Goal: Navigation & Orientation: Find specific page/section

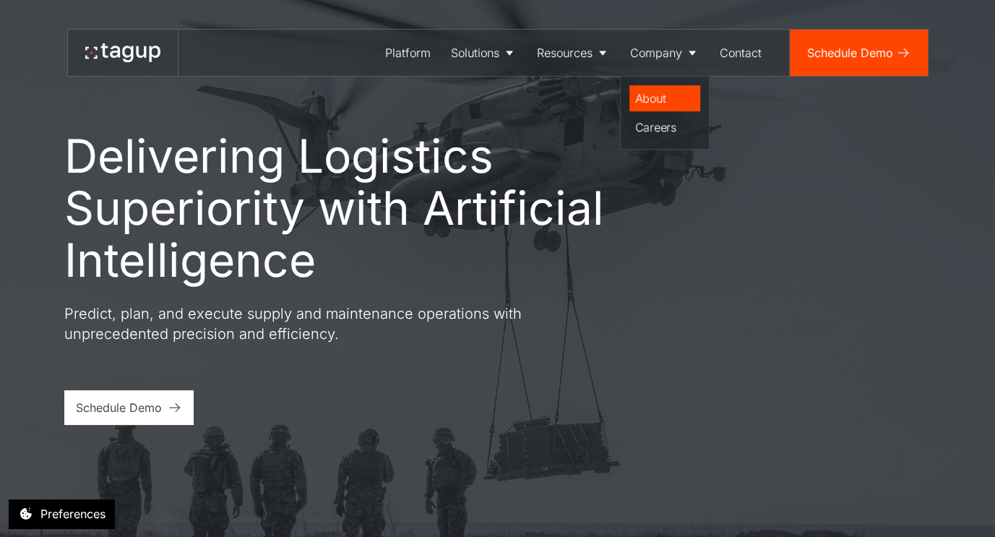
click at [659, 95] on div "About" at bounding box center [664, 98] width 59 height 17
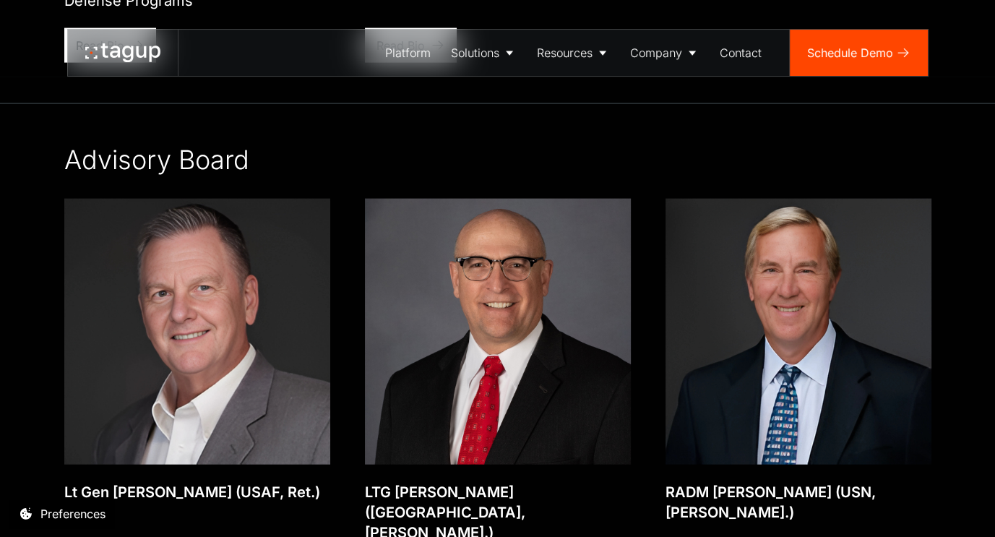
scroll to position [2895, 0]
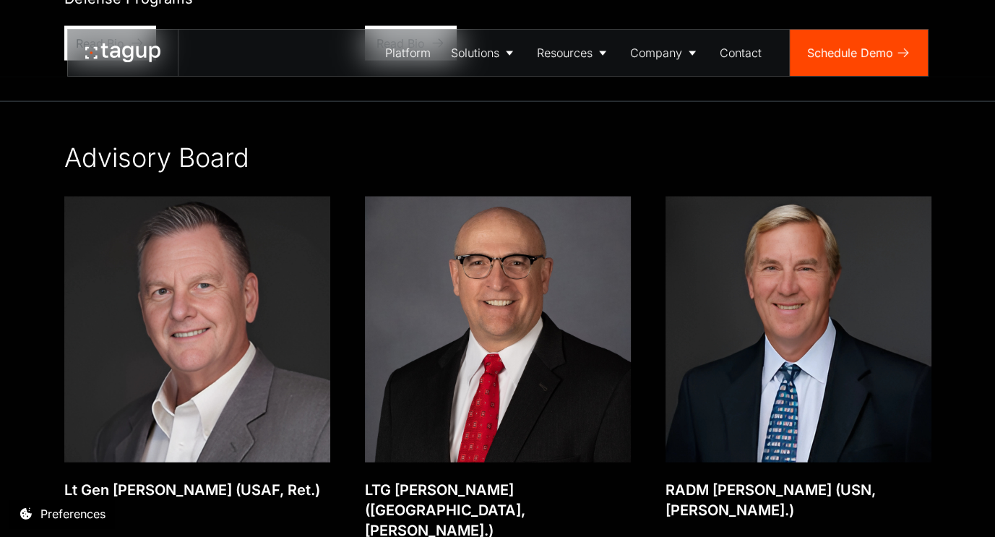
drag, startPoint x: 999, startPoint y: 34, endPoint x: 1001, endPoint y: 350, distance: 316.4
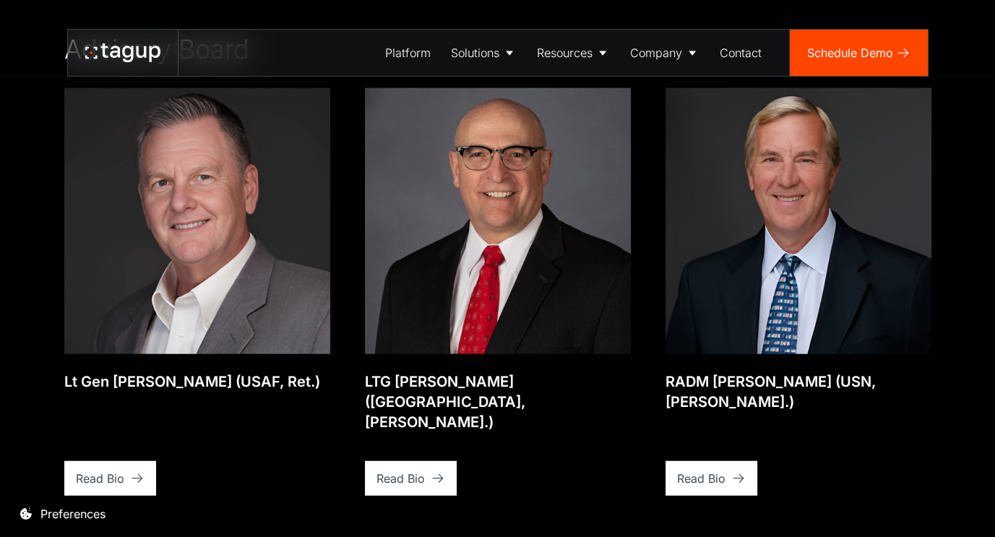
scroll to position [3006, 0]
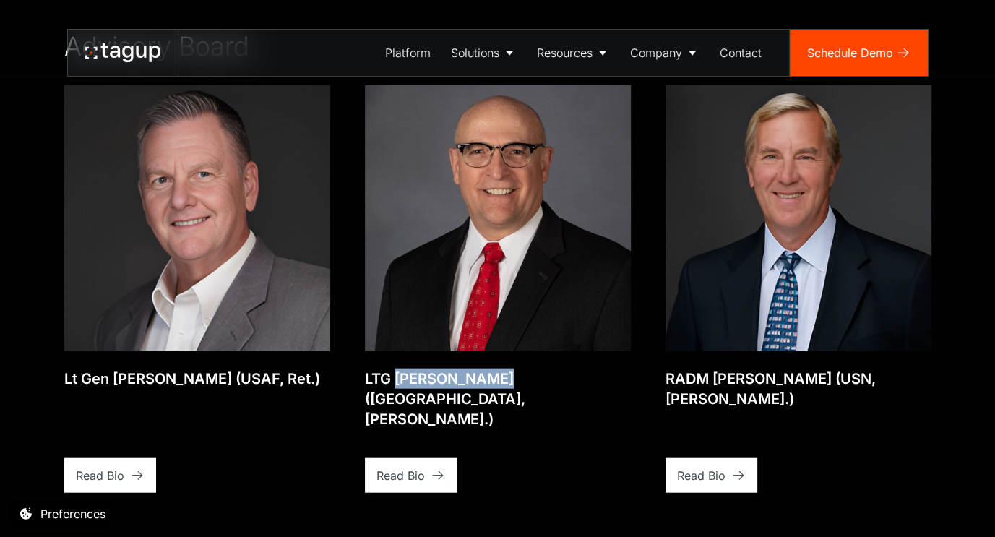
drag, startPoint x: 399, startPoint y: 360, endPoint x: 506, endPoint y: 366, distance: 107.1
click at [491, 368] on div "LTG [PERSON_NAME] ([GEOGRAPHIC_DATA], [PERSON_NAME].)" at bounding box center [498, 398] width 266 height 61
copy div "[PERSON_NAME]"
drag, startPoint x: 109, startPoint y: 358, endPoint x: 204, endPoint y: 363, distance: 95.5
click at [189, 368] on div "Lt Gen [PERSON_NAME] (USAF, Ret.)" at bounding box center [192, 378] width 256 height 20
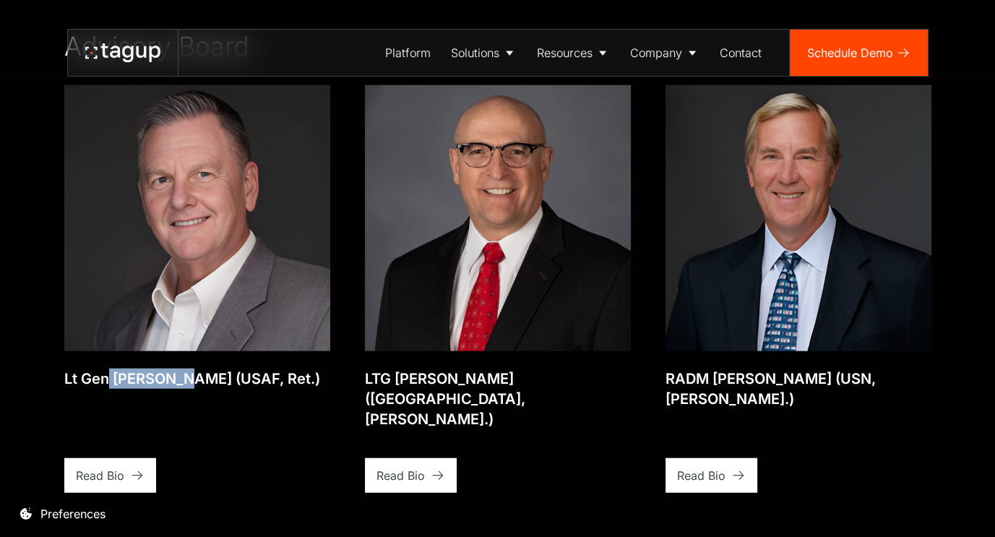
copy div "[PERSON_NAME]"
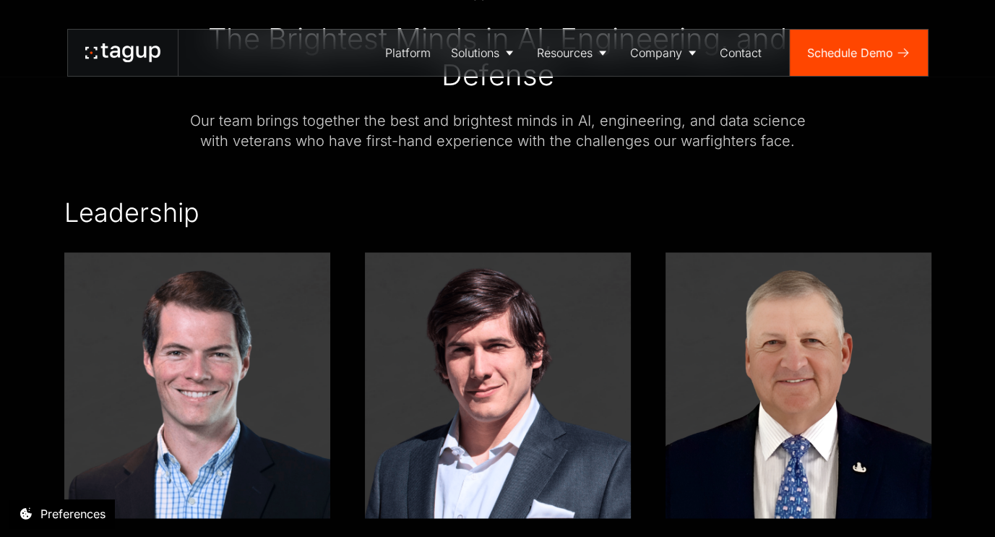
scroll to position [1883, 0]
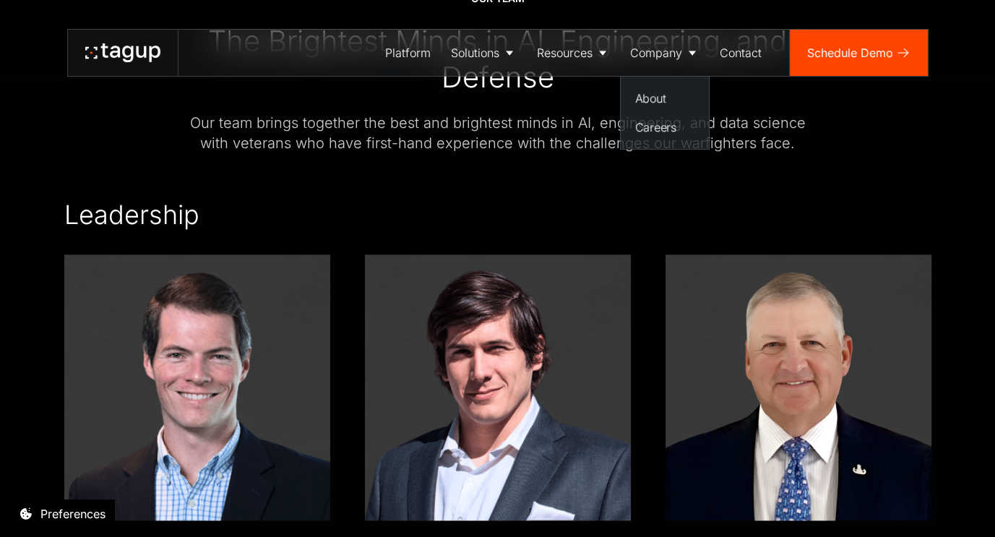
click at [701, 80] on nav "About Partners Careers Security" at bounding box center [665, 113] width 90 height 74
click at [644, 85] on div "Our team The Brightest Minds in AI, Engineering, and Defense Our team brings to…" at bounding box center [498, 72] width 636 height 162
click at [649, 85] on div "Our team The Brightest Minds in AI, Engineering, and Defense Our team brings to…" at bounding box center [498, 72] width 636 height 162
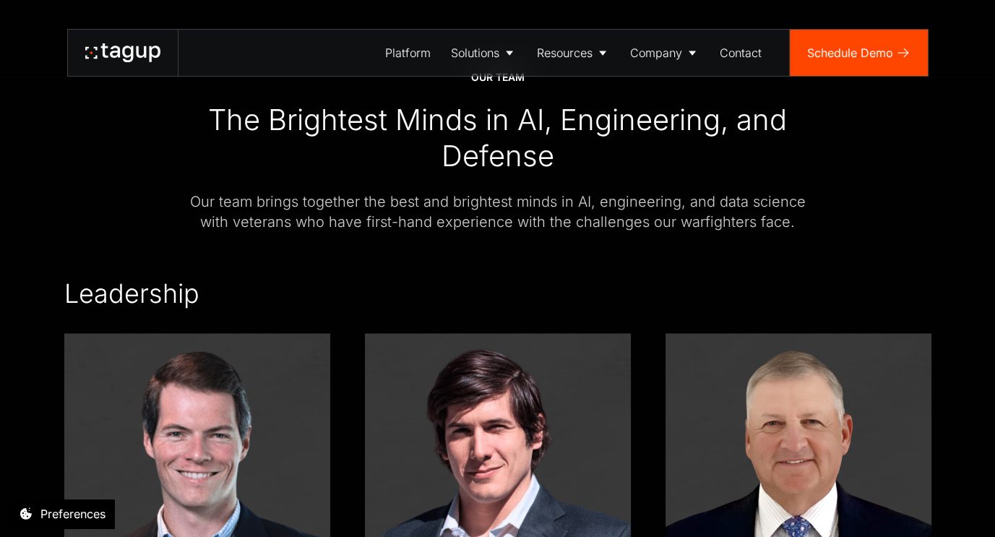
scroll to position [1739, 0]
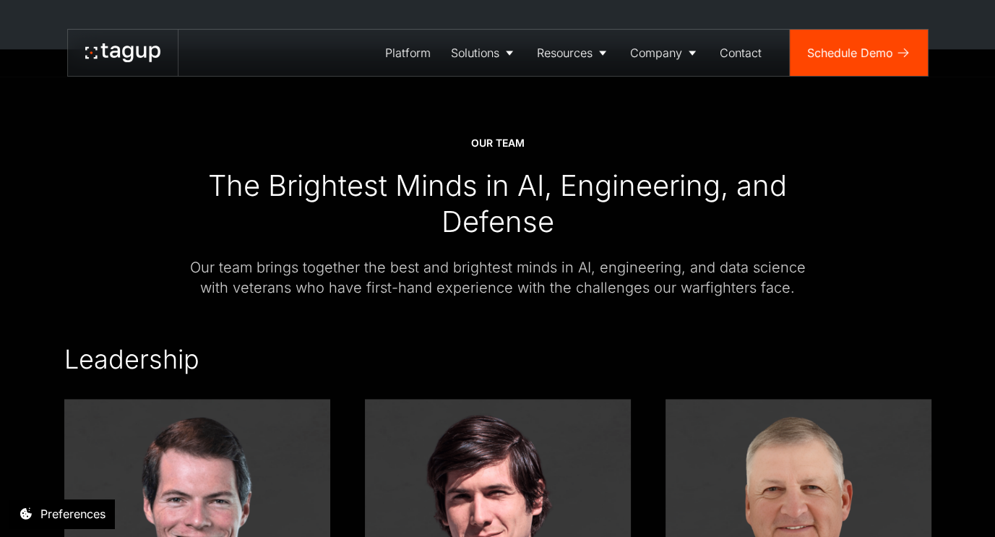
click at [644, 20] on div "Platform Solutions Solutions Defense Enterprise Resources Resource Library News…" at bounding box center [497, 38] width 995 height 77
click at [635, 14] on div "Platform Solutions Solutions Defense Enterprise Resources Resource Library News…" at bounding box center [497, 38] width 995 height 77
drag, startPoint x: 631, startPoint y: 13, endPoint x: 71, endPoint y: 208, distance: 592.9
click at [71, 208] on div "Our team The Brightest Minds in AI, Engineering, and Defense Our team brings to…" at bounding box center [497, 217] width 867 height 162
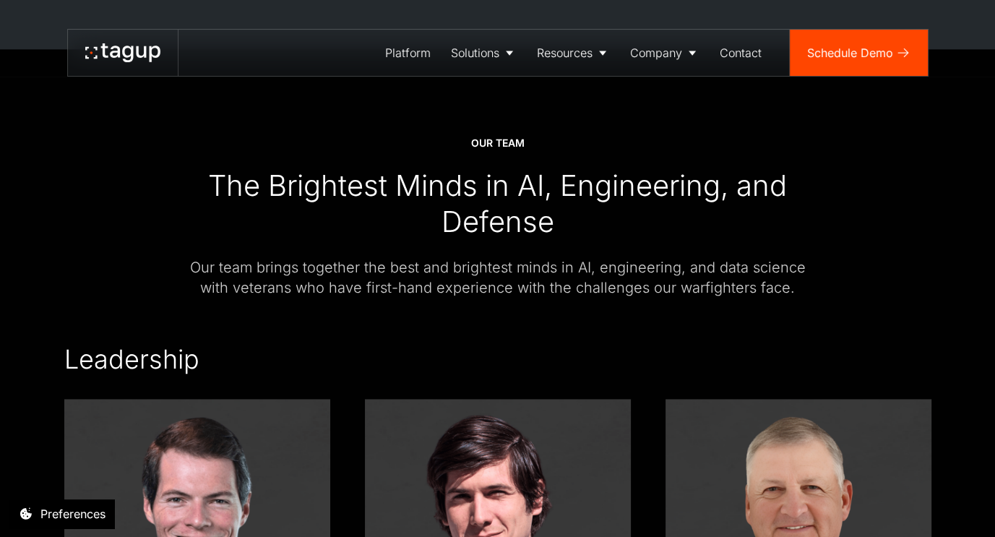
click at [53, 14] on div "Platform Solutions Solutions Defense Enterprise Resources Resource Library News…" at bounding box center [497, 38] width 995 height 77
click at [334, 345] on div "Leadership Previous Slide Next slide" at bounding box center [497, 360] width 867 height 32
drag, startPoint x: 384, startPoint y: 347, endPoint x: 268, endPoint y: 373, distance: 118.6
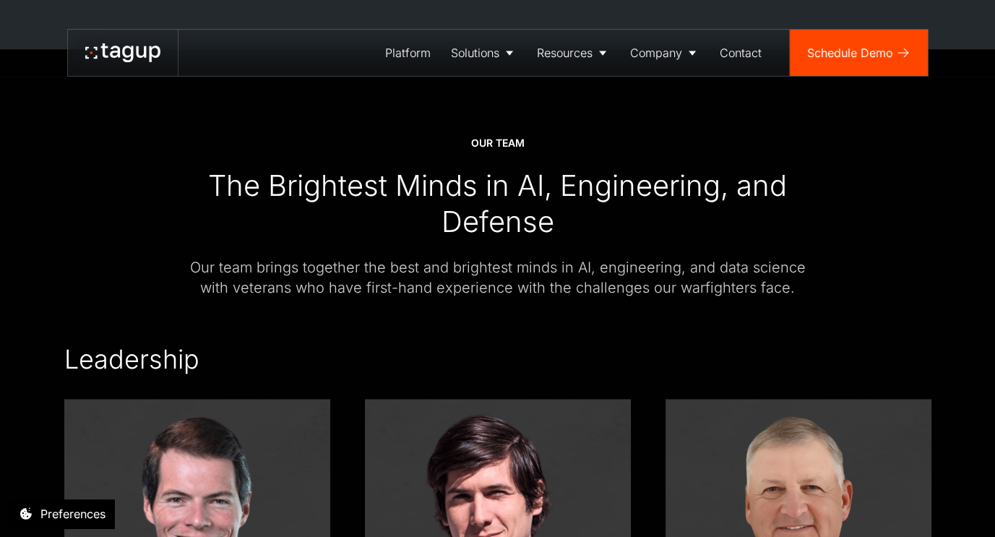
drag, startPoint x: 368, startPoint y: 360, endPoint x: 680, endPoint y: 322, distance: 315.1
click at [680, 322] on div at bounding box center [497, 321] width 867 height 46
click at [181, 257] on div "Our team brings together the best and brightest minds in AI, engineering, and d…" at bounding box center [498, 277] width 636 height 40
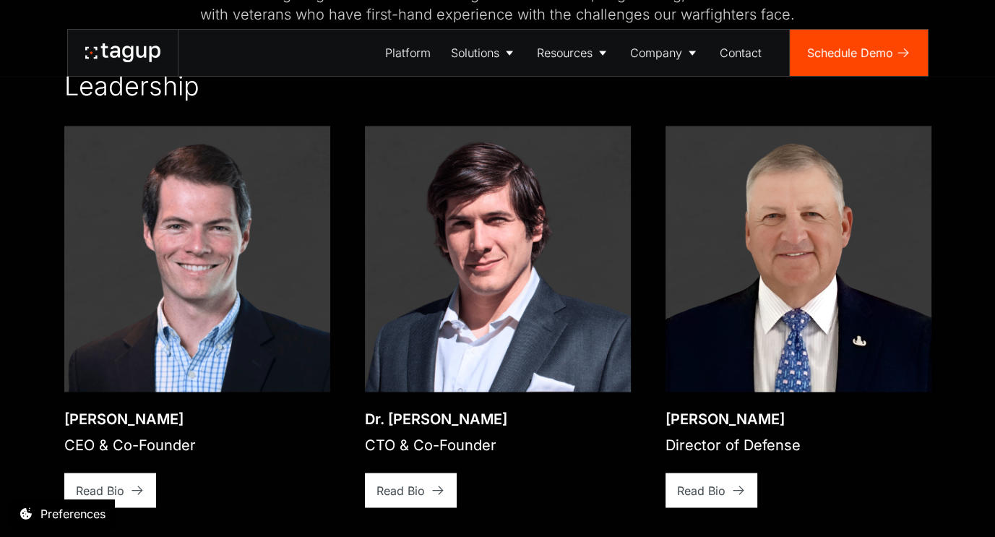
scroll to position [2158, 0]
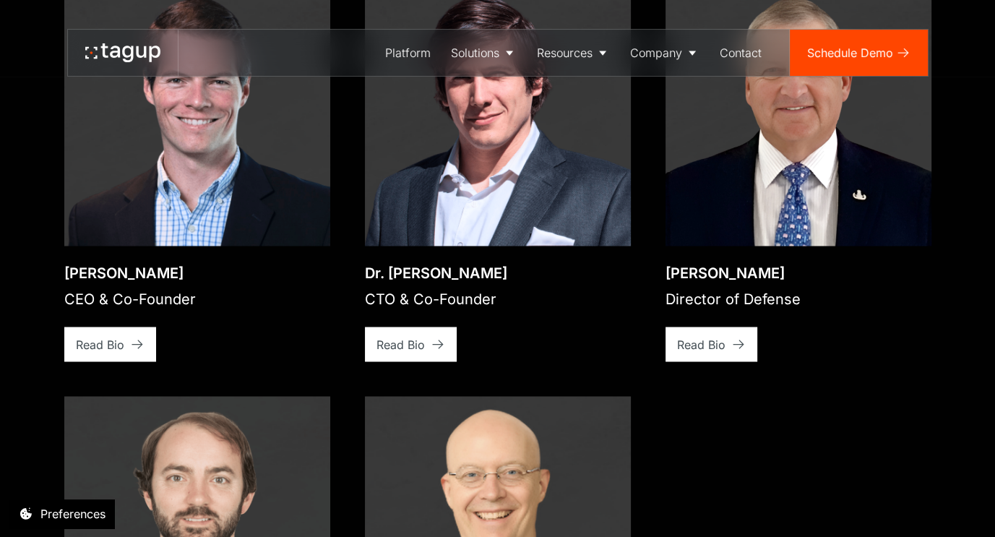
click at [27, 389] on div "Our team The Brightest Minds in AI, Engineering, and Defense Our team brings to…" at bounding box center [497, 528] width 995 height 1797
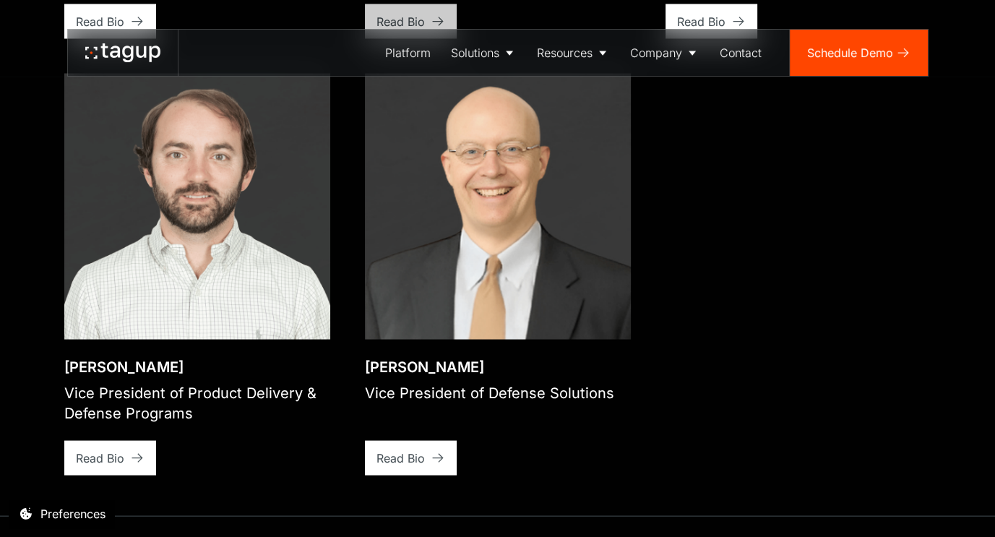
scroll to position [2484, 0]
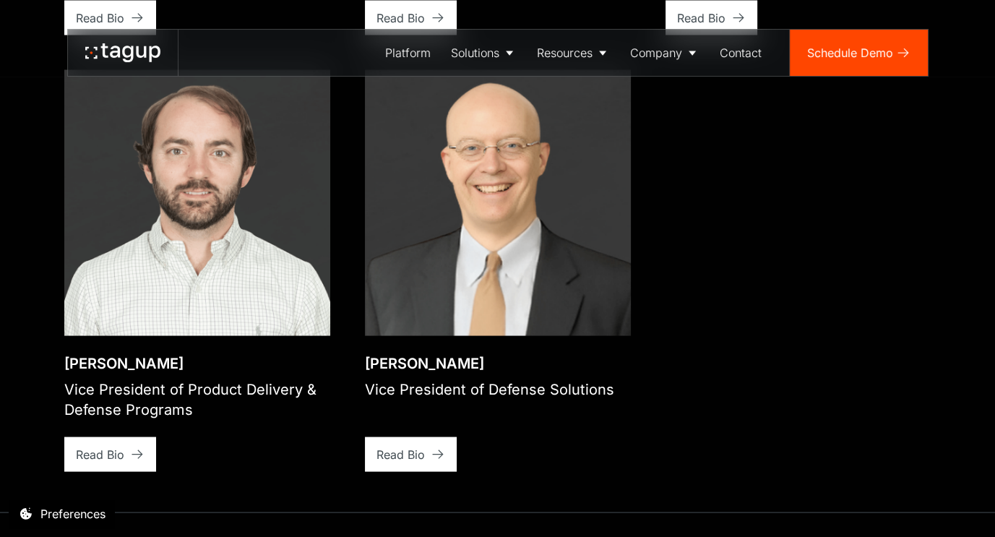
click at [39, 342] on div "Our team The Brightest Minds in AI, Engineering, and Defense Our team brings to…" at bounding box center [497, 202] width 937 height 1797
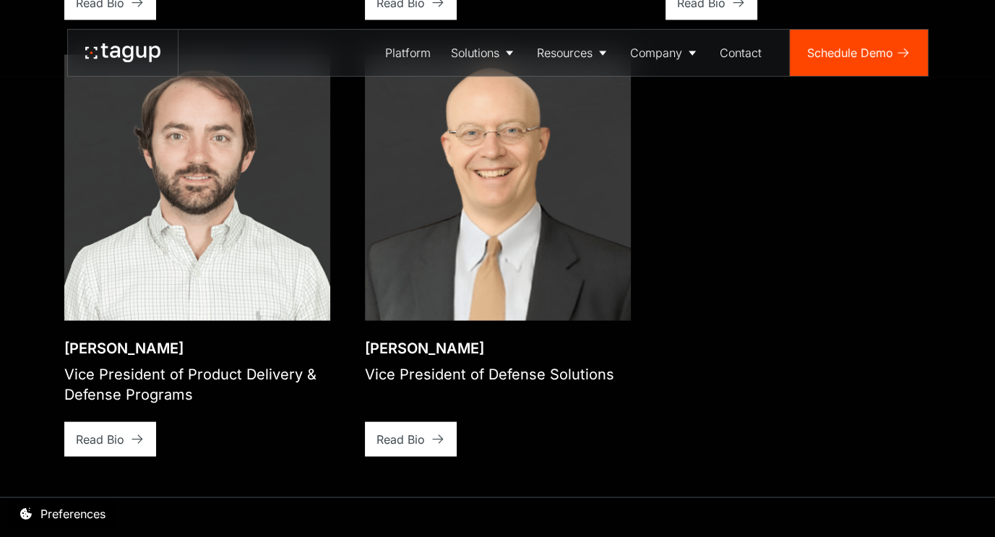
scroll to position [2501, 0]
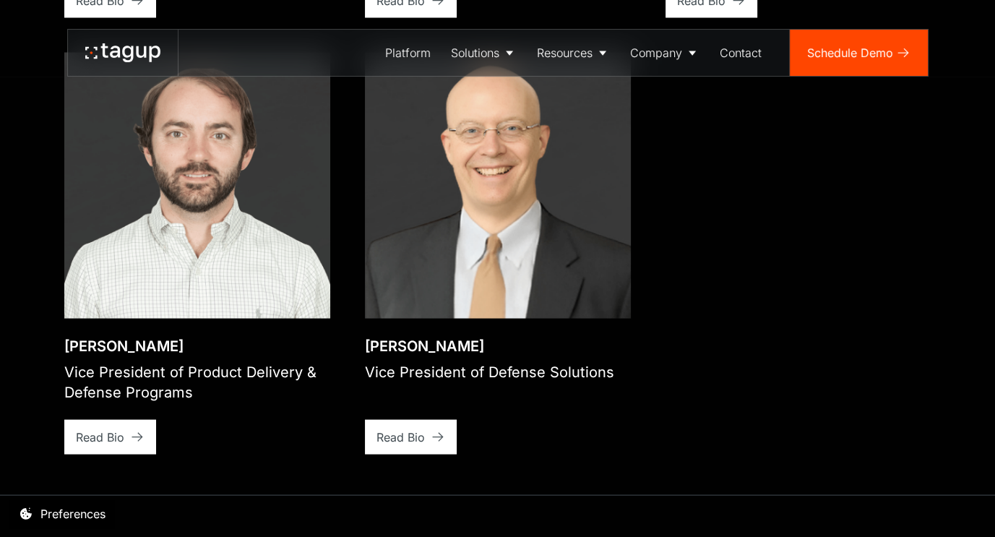
click at [44, 451] on div "Our team The Brightest Minds in AI, Engineering, and Defense Our team brings to…" at bounding box center [497, 185] width 937 height 1797
click at [51, 382] on div "Our team The Brightest Minds in AI, Engineering, and Defense Our team brings to…" at bounding box center [497, 185] width 937 height 1797
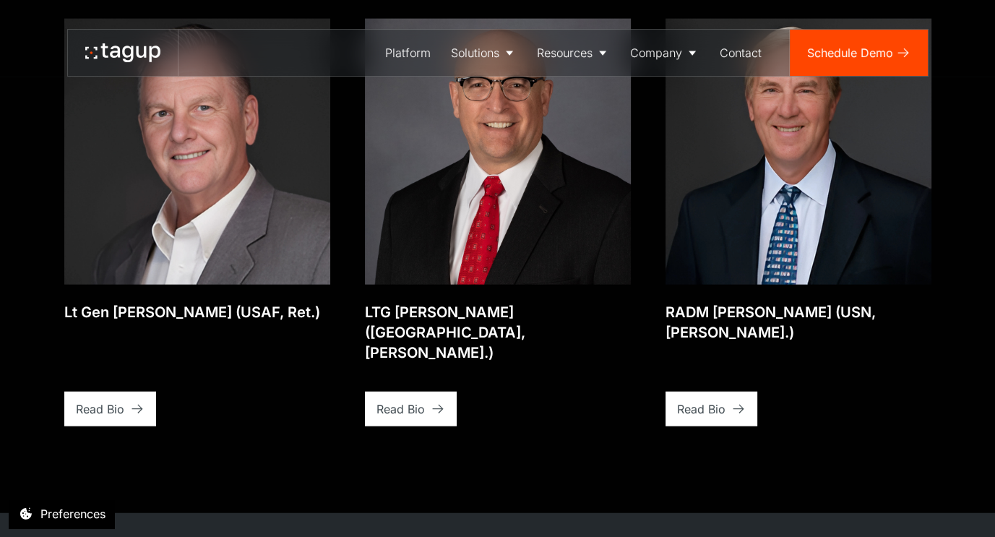
scroll to position [2941, 0]
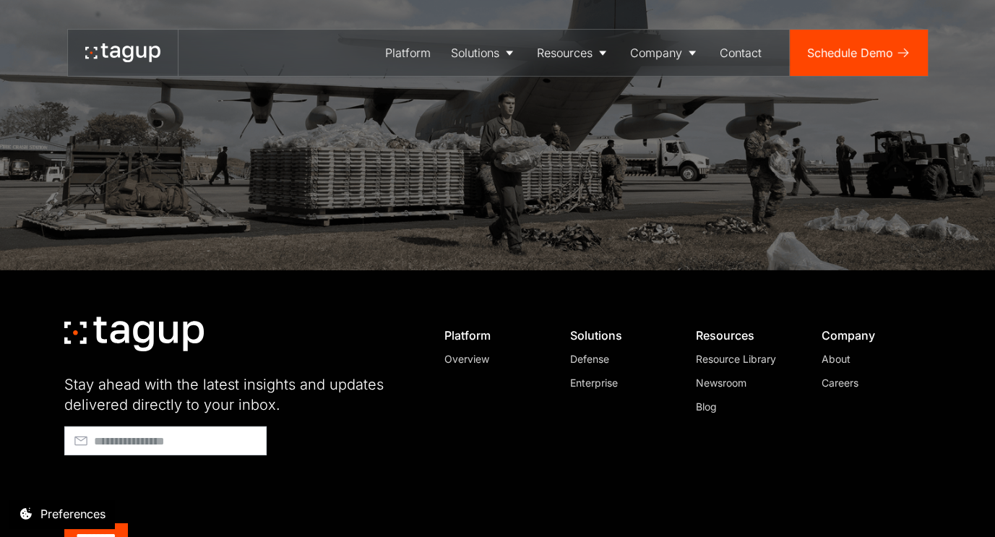
scroll to position [4139, 0]
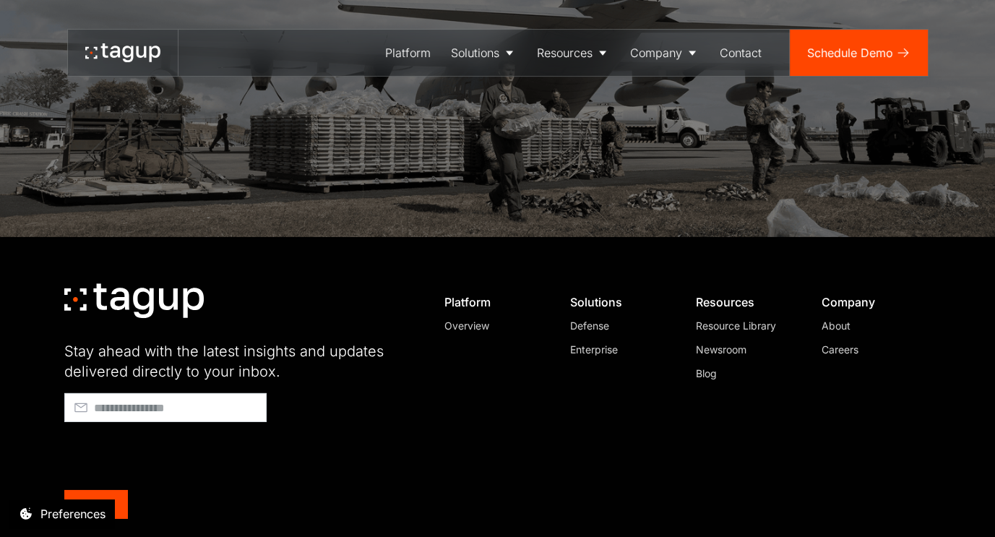
click at [844, 342] on div "Careers" at bounding box center [870, 349] width 98 height 15
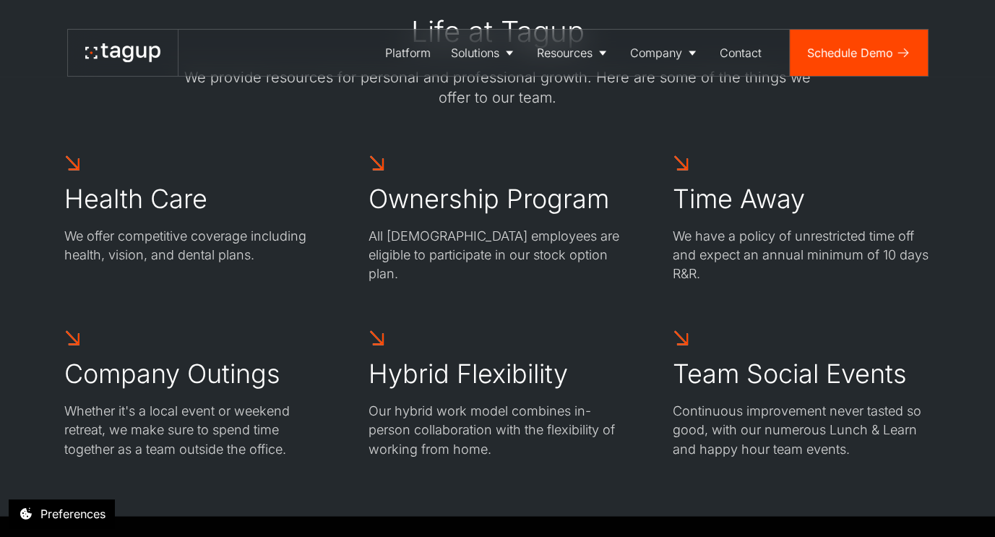
scroll to position [2338, 0]
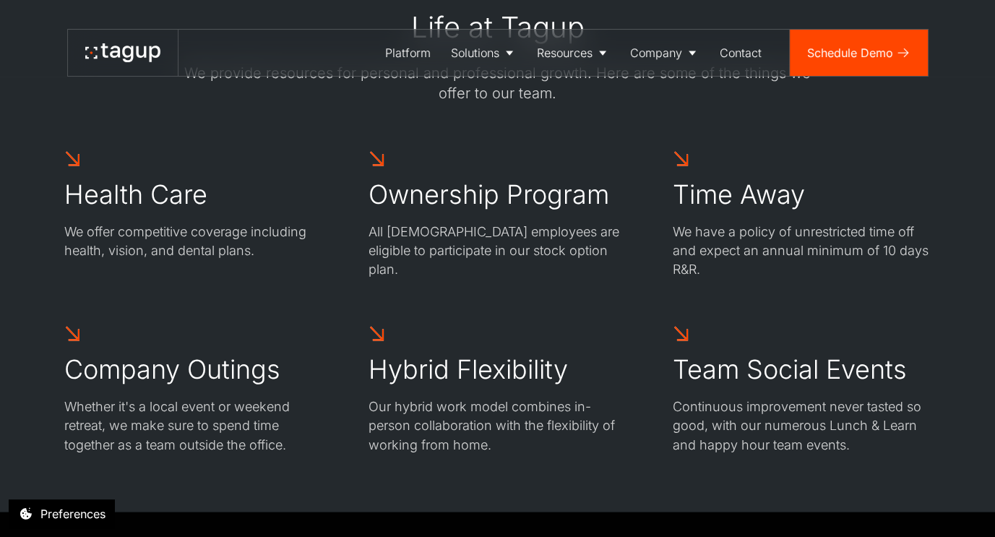
click at [111, 196] on h2 "Health Care" at bounding box center [135, 194] width 143 height 32
click at [160, 236] on p "We offer competitive coverage including health, vision, and dental plans." at bounding box center [193, 241] width 258 height 38
click at [288, 254] on p "We offer competitive coverage including health, vision, and dental plans." at bounding box center [193, 241] width 258 height 38
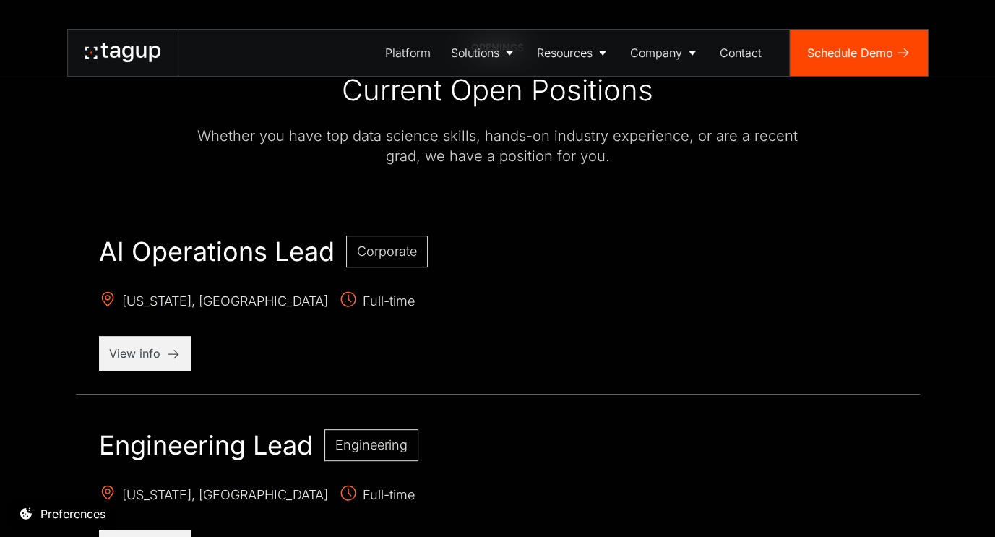
scroll to position [0, 0]
